Goal: Communication & Community: Answer question/provide support

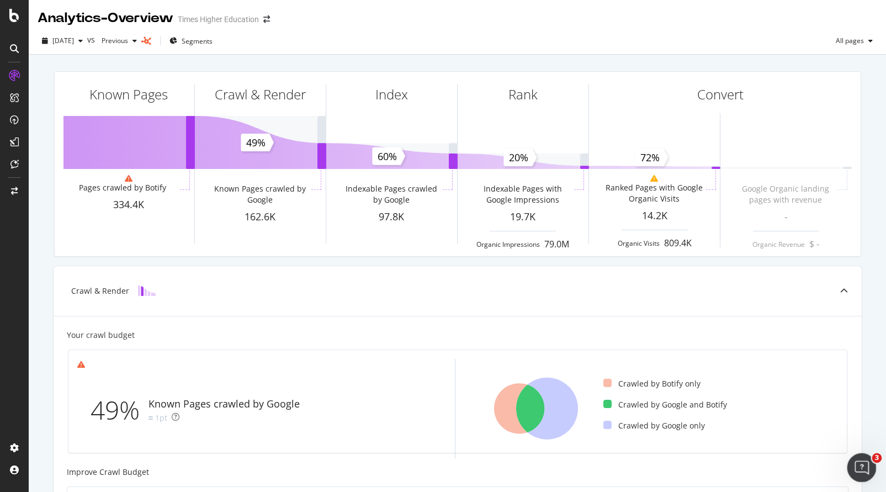
click at [859, 458] on icon "Open Intercom Messenger" at bounding box center [860, 466] width 18 height 18
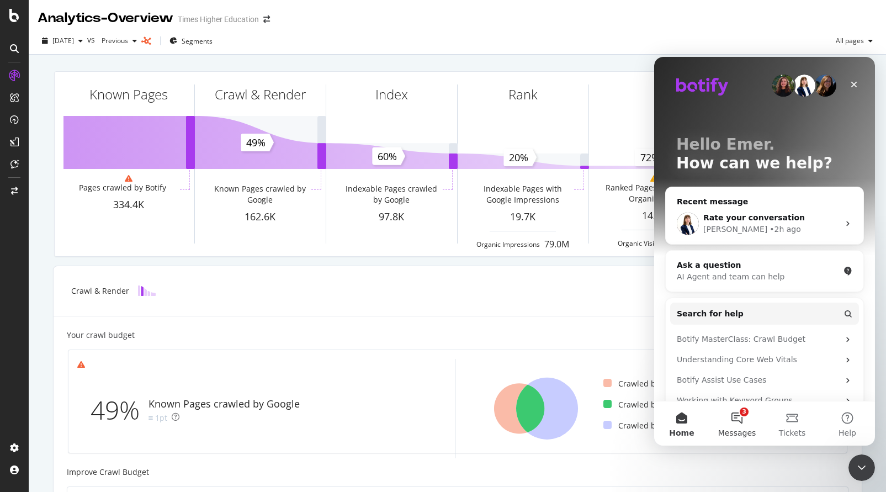
click at [739, 415] on button "3 Messages" at bounding box center [736, 423] width 55 height 44
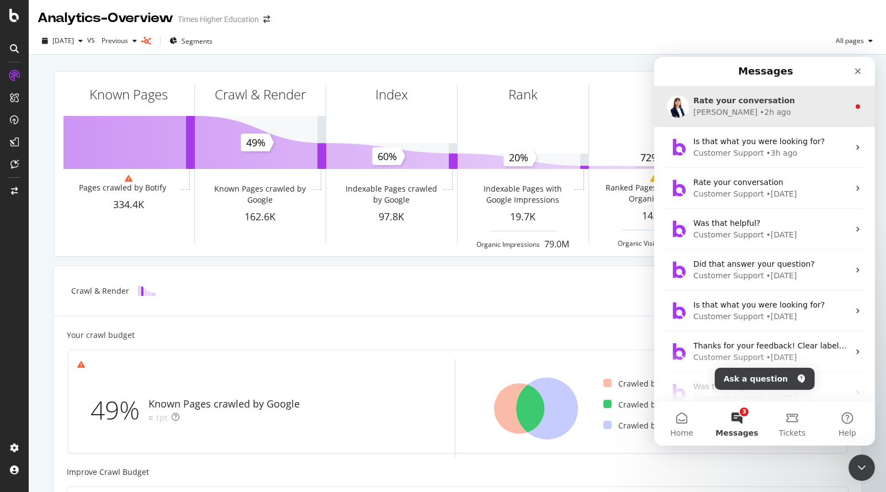
click at [750, 107] on div "[PERSON_NAME] • 2h ago" at bounding box center [771, 113] width 156 height 12
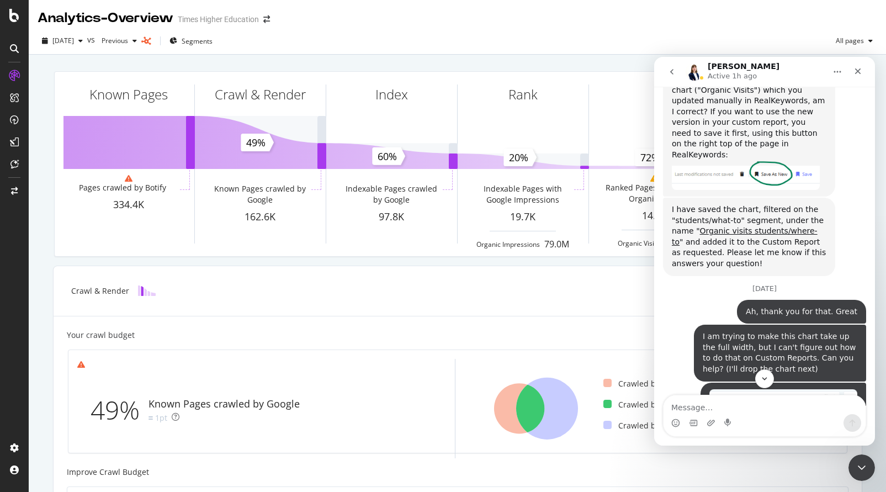
scroll to position [2785, 0]
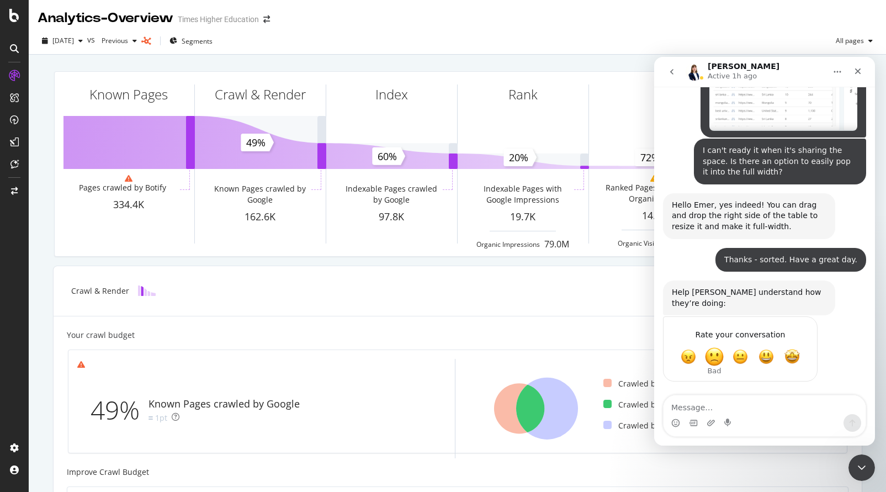
click at [712, 355] on span "Bad" at bounding box center [714, 357] width 20 height 20
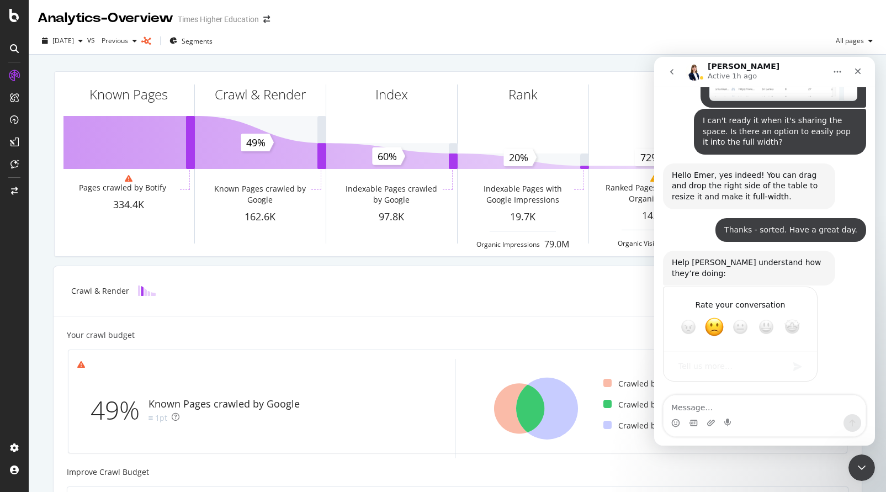
scroll to position [2815, 0]
click at [689, 369] on textarea "Tell us more…" at bounding box center [729, 366] width 115 height 24
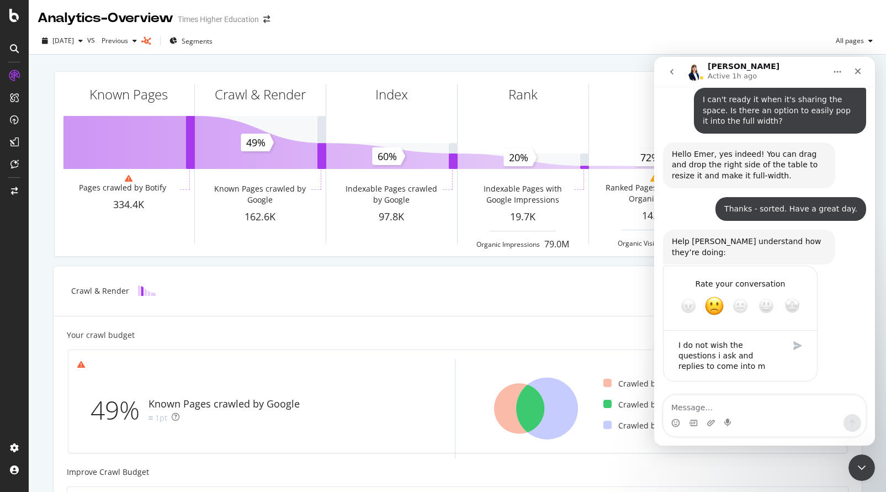
scroll to position [2836, 0]
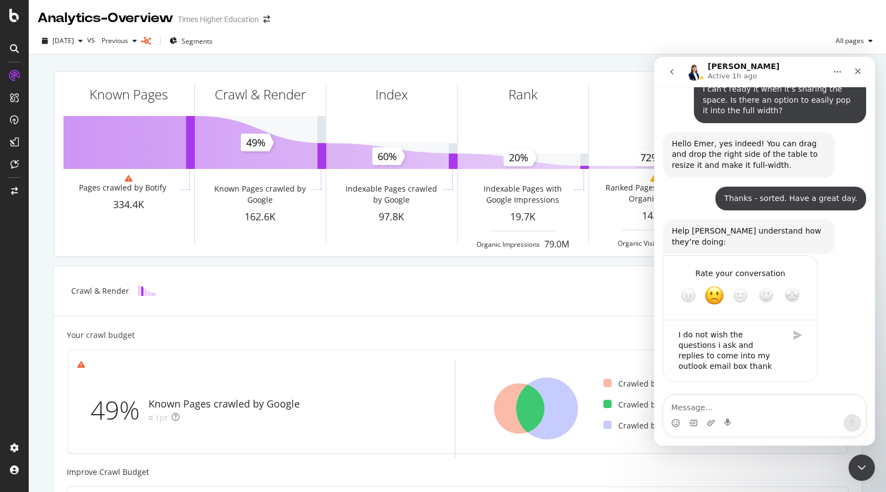
type textarea "I do not wish the questions i ask and replies to come into my outlook email box…"
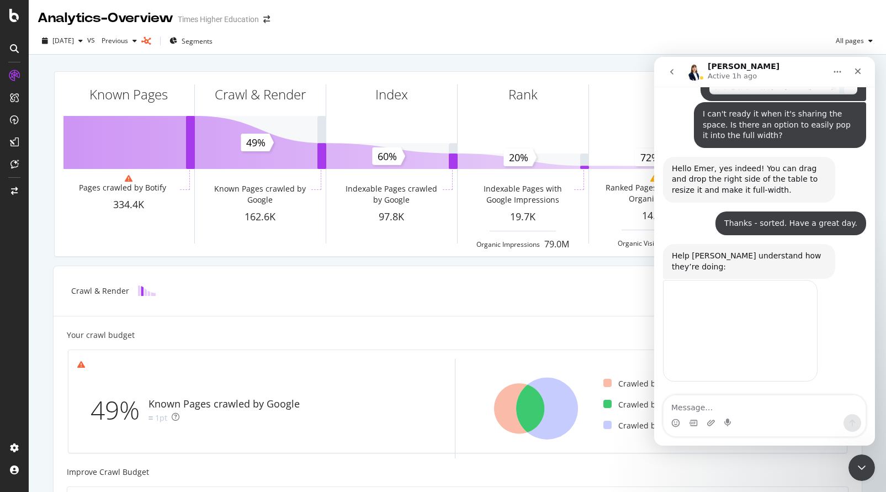
scroll to position [2821, 0]
click at [855, 72] on icon "Close" at bounding box center [858, 71] width 9 height 9
